Goal: Navigation & Orientation: Find specific page/section

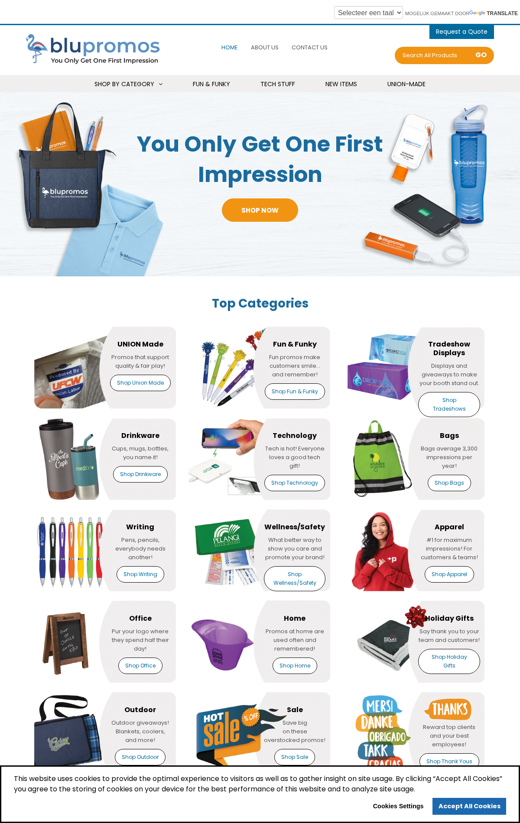
scroll to position [856, 0]
select select "Widget Language Translate"
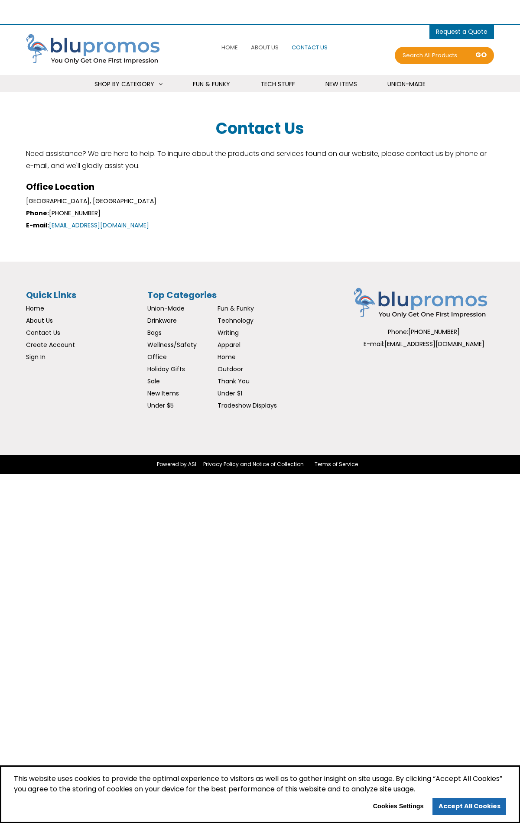
select select "Widget Language Translate"
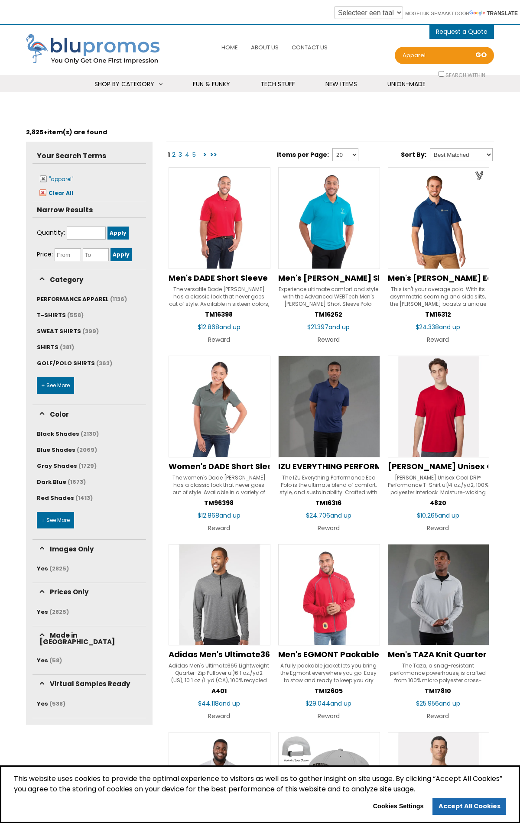
scroll to position [942, 0]
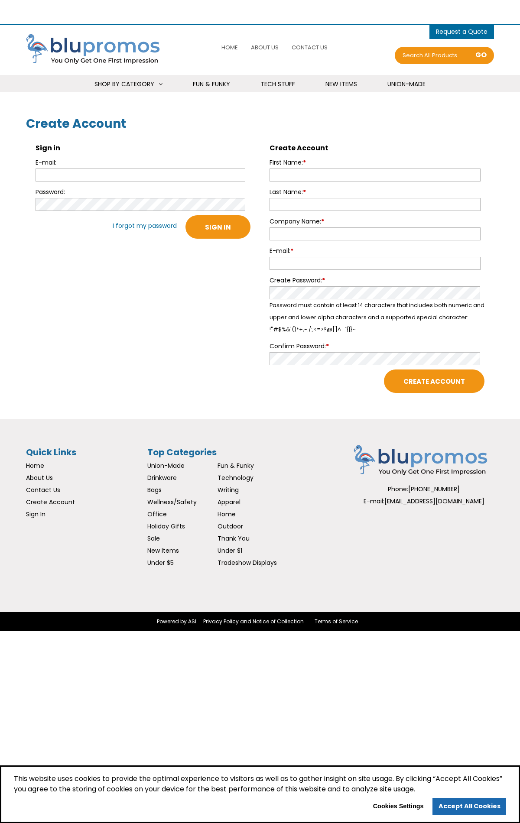
select select "Widget Language Translate"
